Goal: Information Seeking & Learning: Learn about a topic

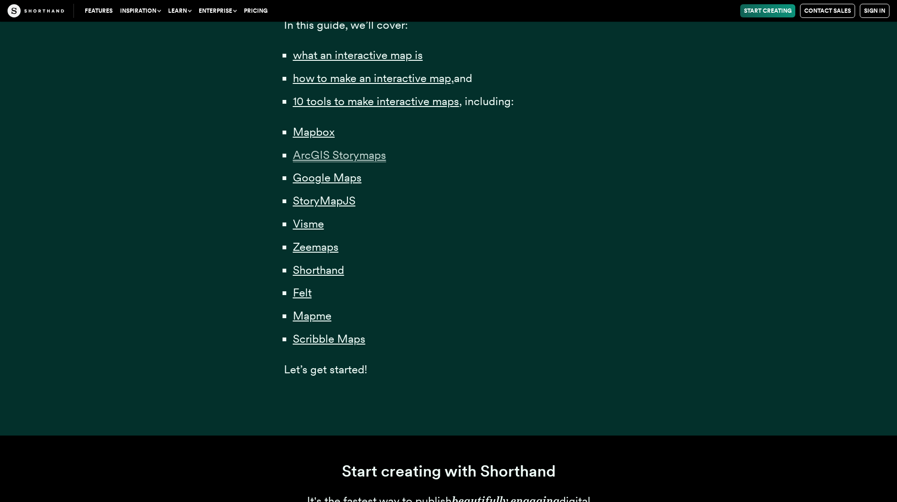
scroll to position [707, 0]
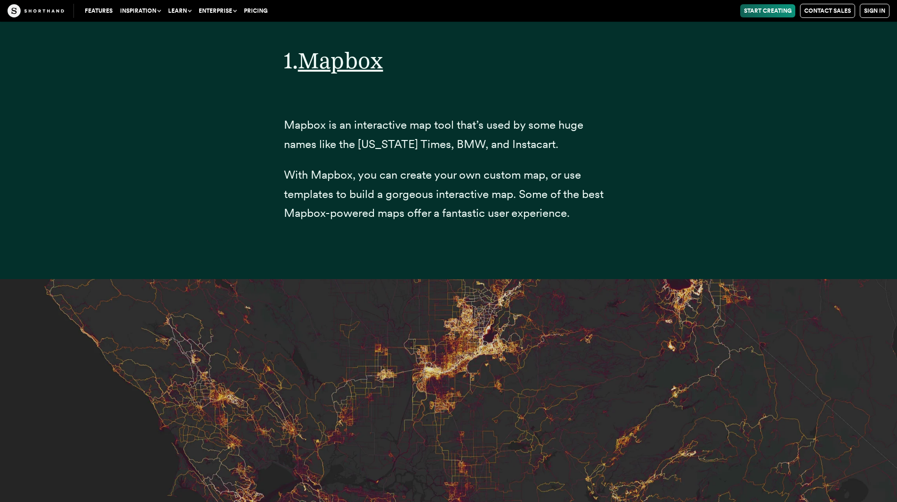
click at [760, 14] on link "Start Creating" at bounding box center [767, 10] width 55 height 13
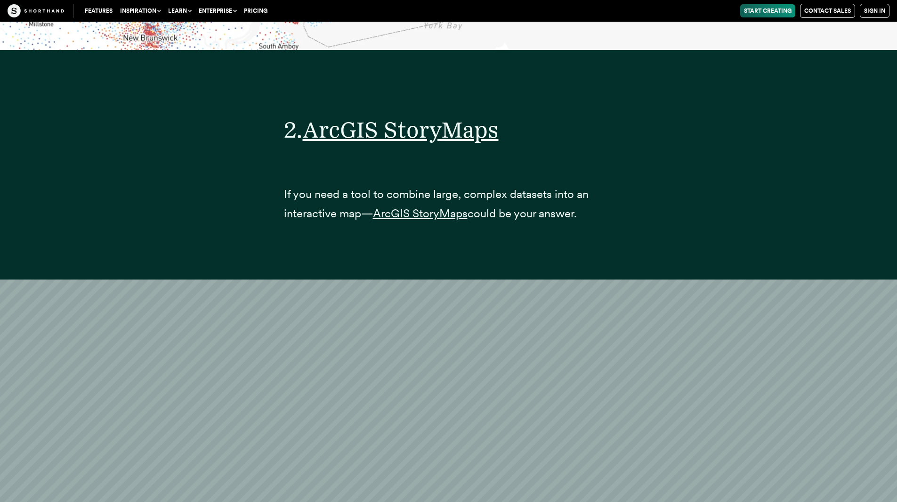
scroll to position [6230, 0]
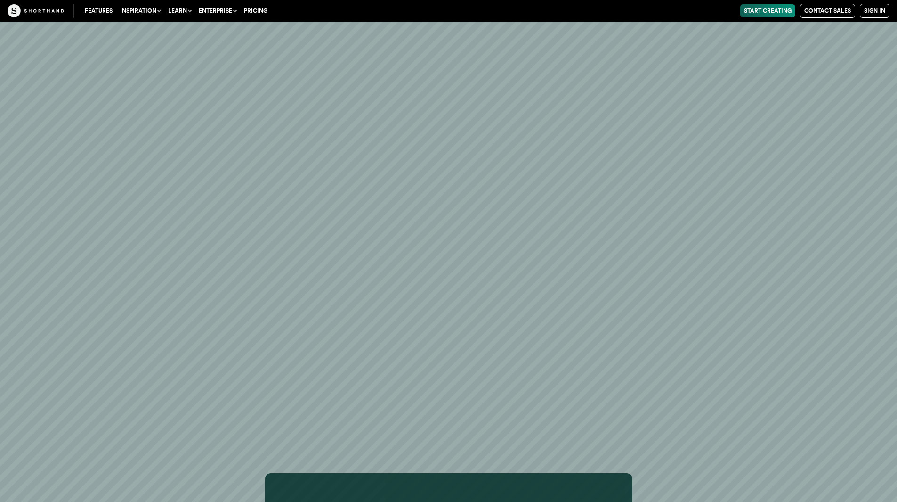
scroll to position [25653, 0]
